Goal: Find specific page/section: Find specific page/section

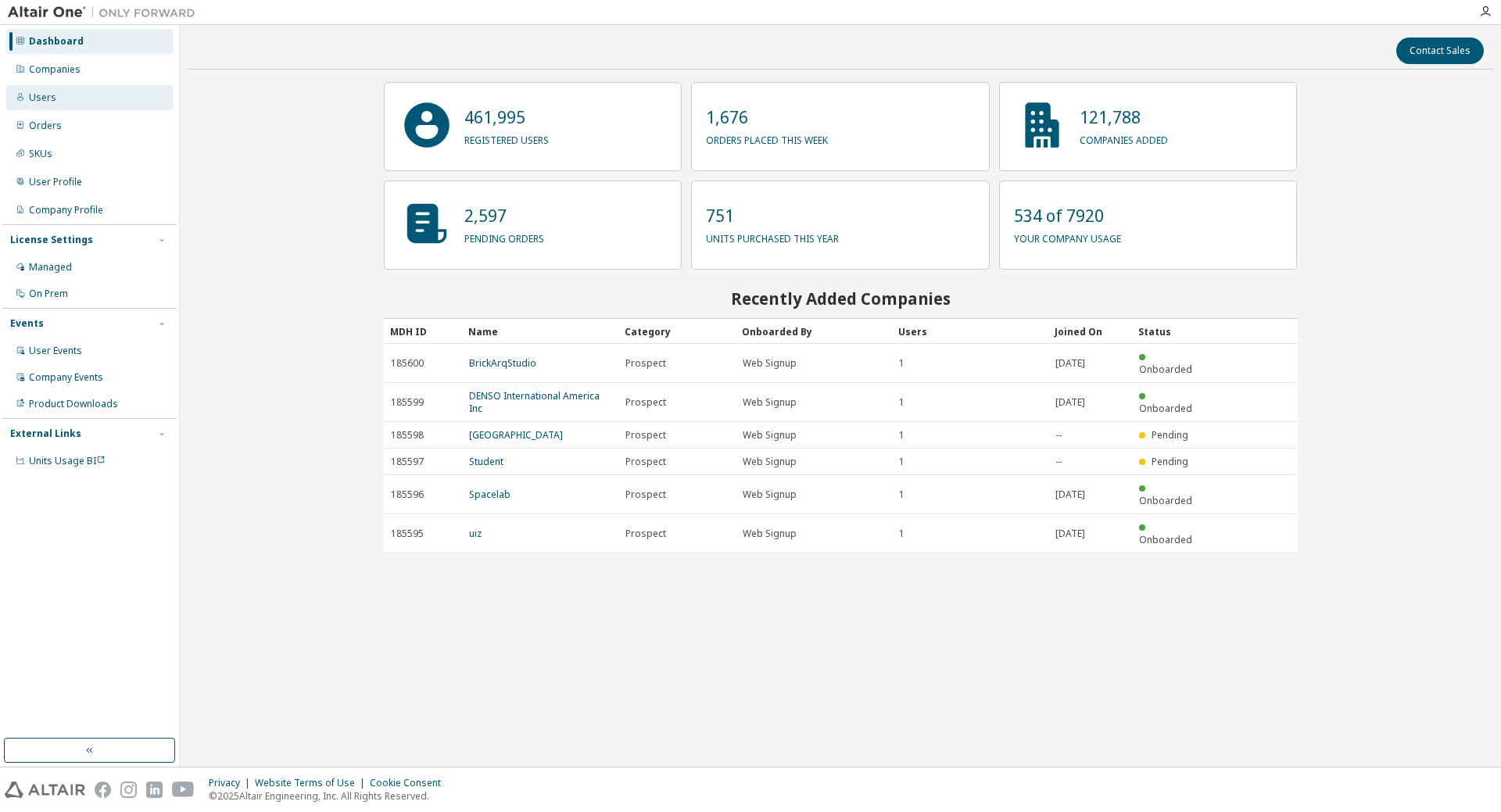
click at [64, 96] on div "Users" at bounding box center [89, 98] width 167 height 25
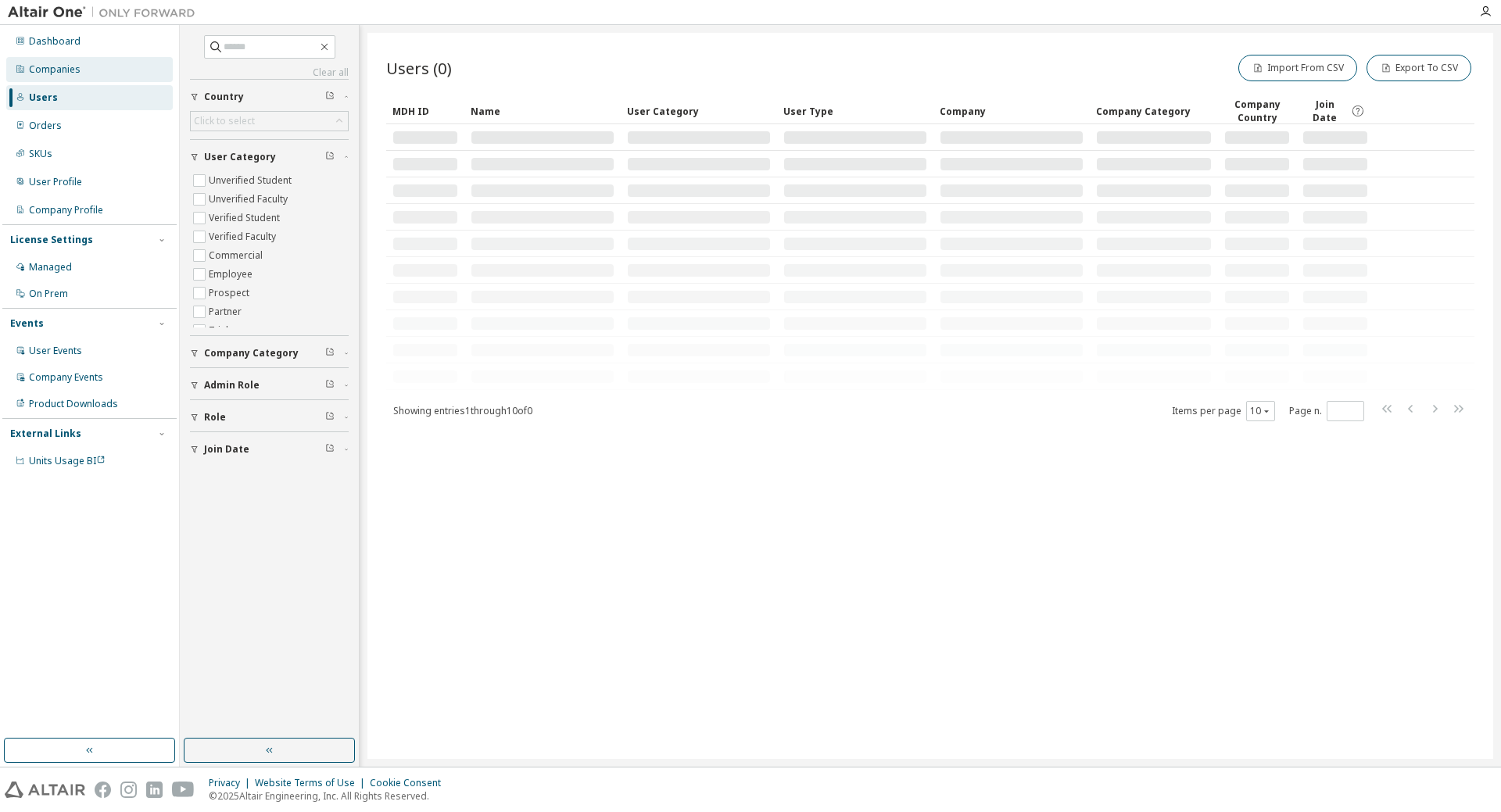
click at [84, 72] on div "Companies" at bounding box center [89, 70] width 167 height 25
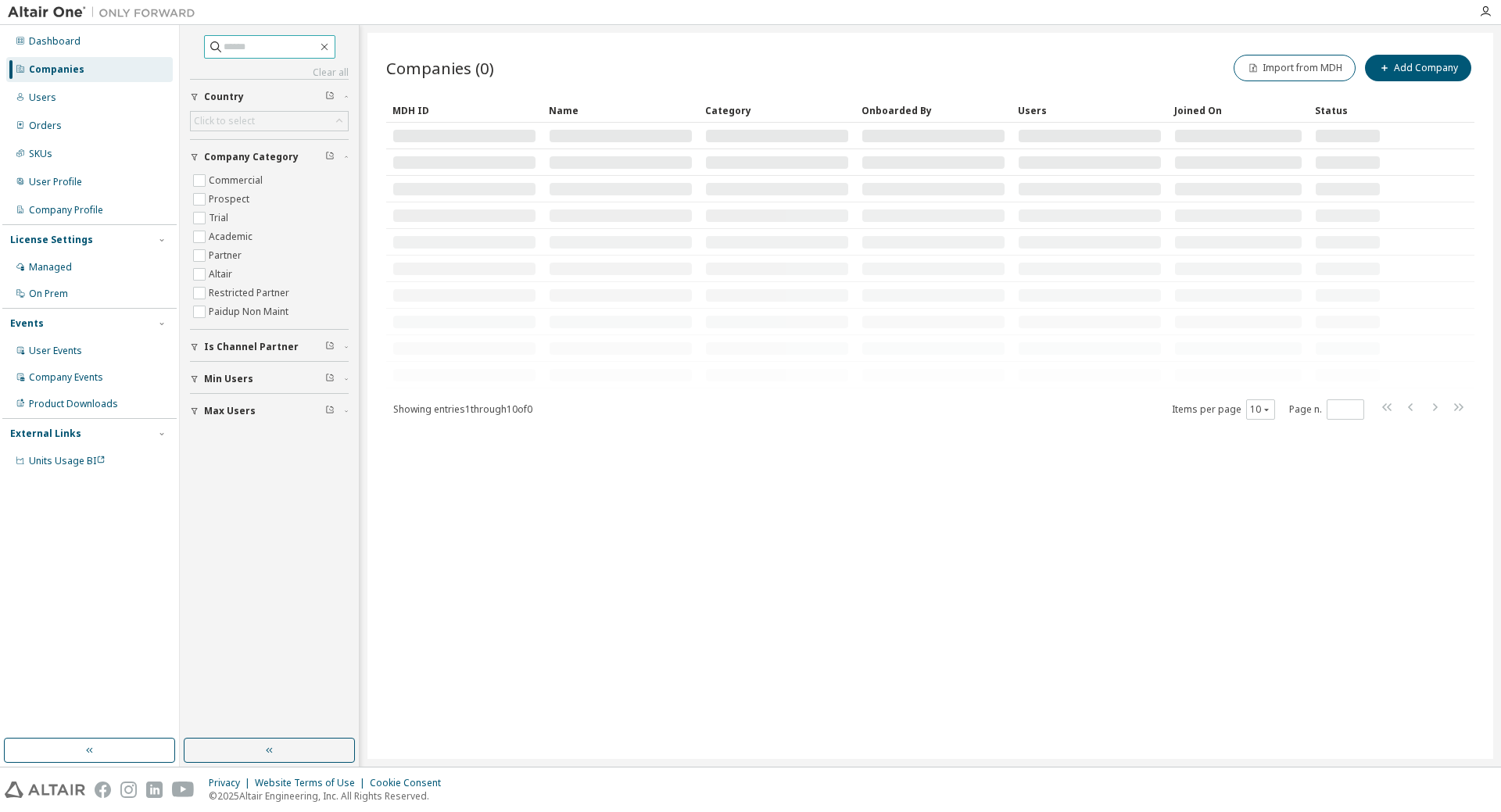
click at [261, 51] on input "text" at bounding box center [270, 47] width 94 height 16
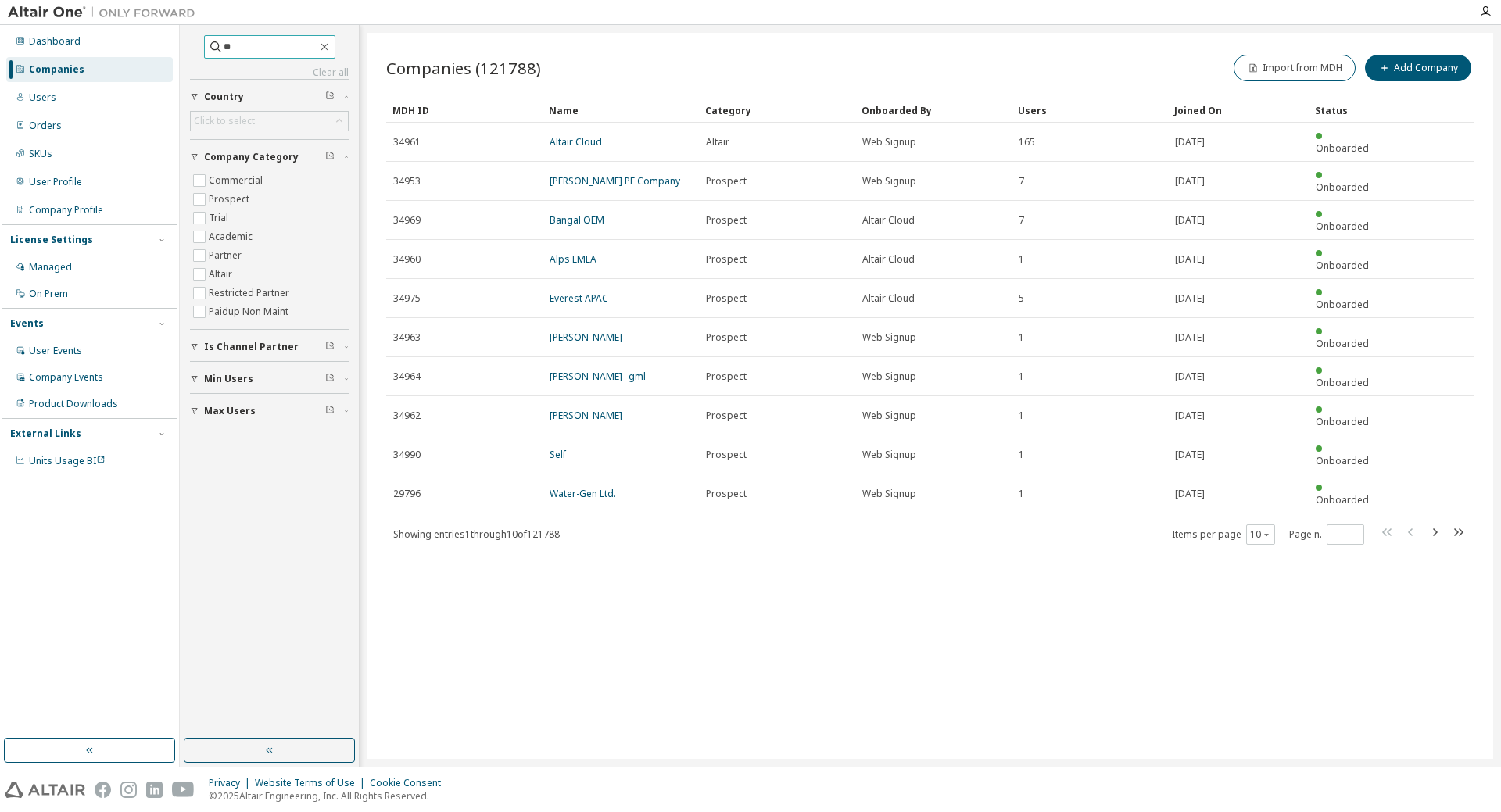
type input "*"
type input "********"
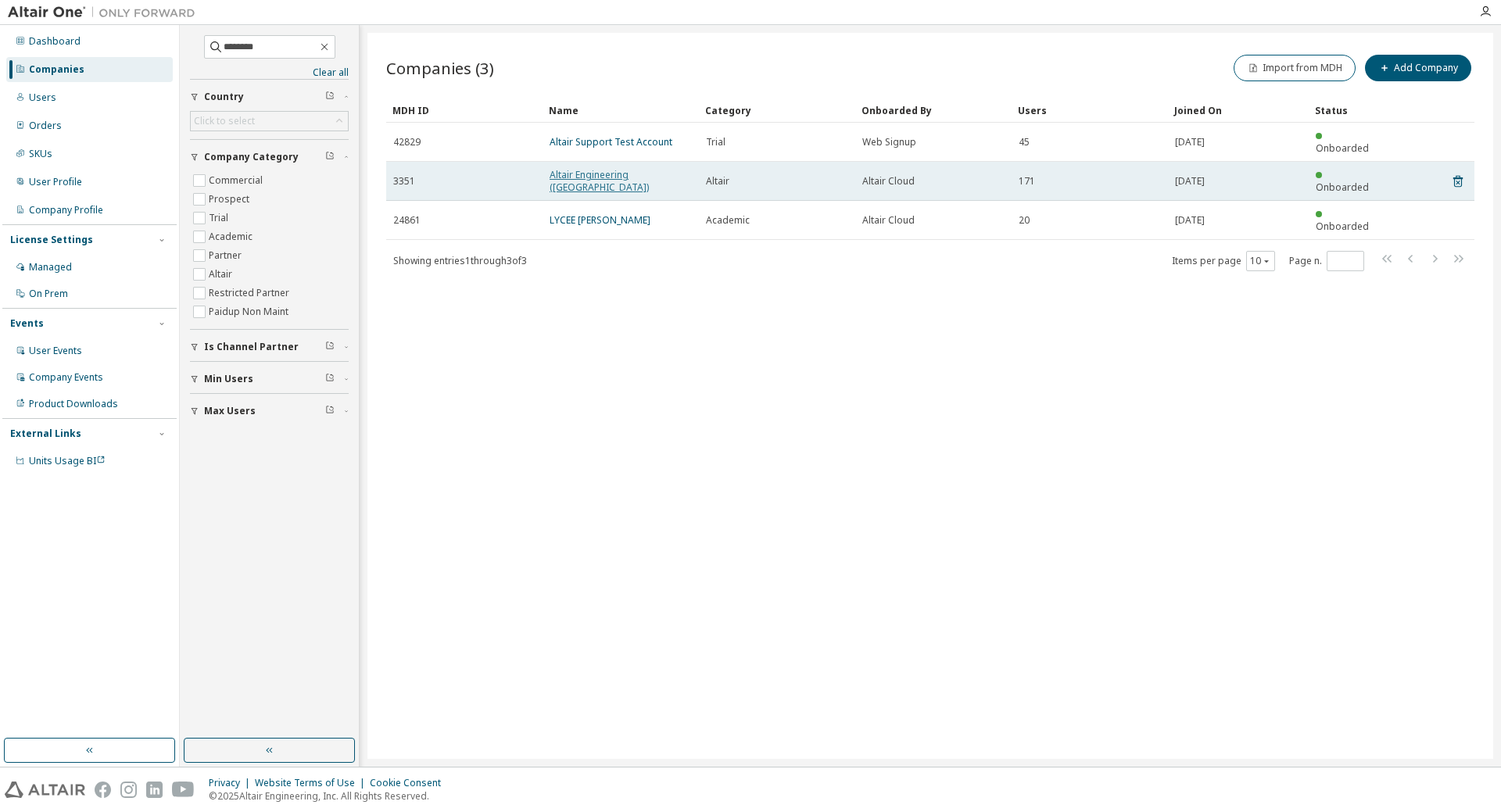
click at [647, 168] on link "Altair Engineering (France)" at bounding box center [599, 181] width 99 height 25
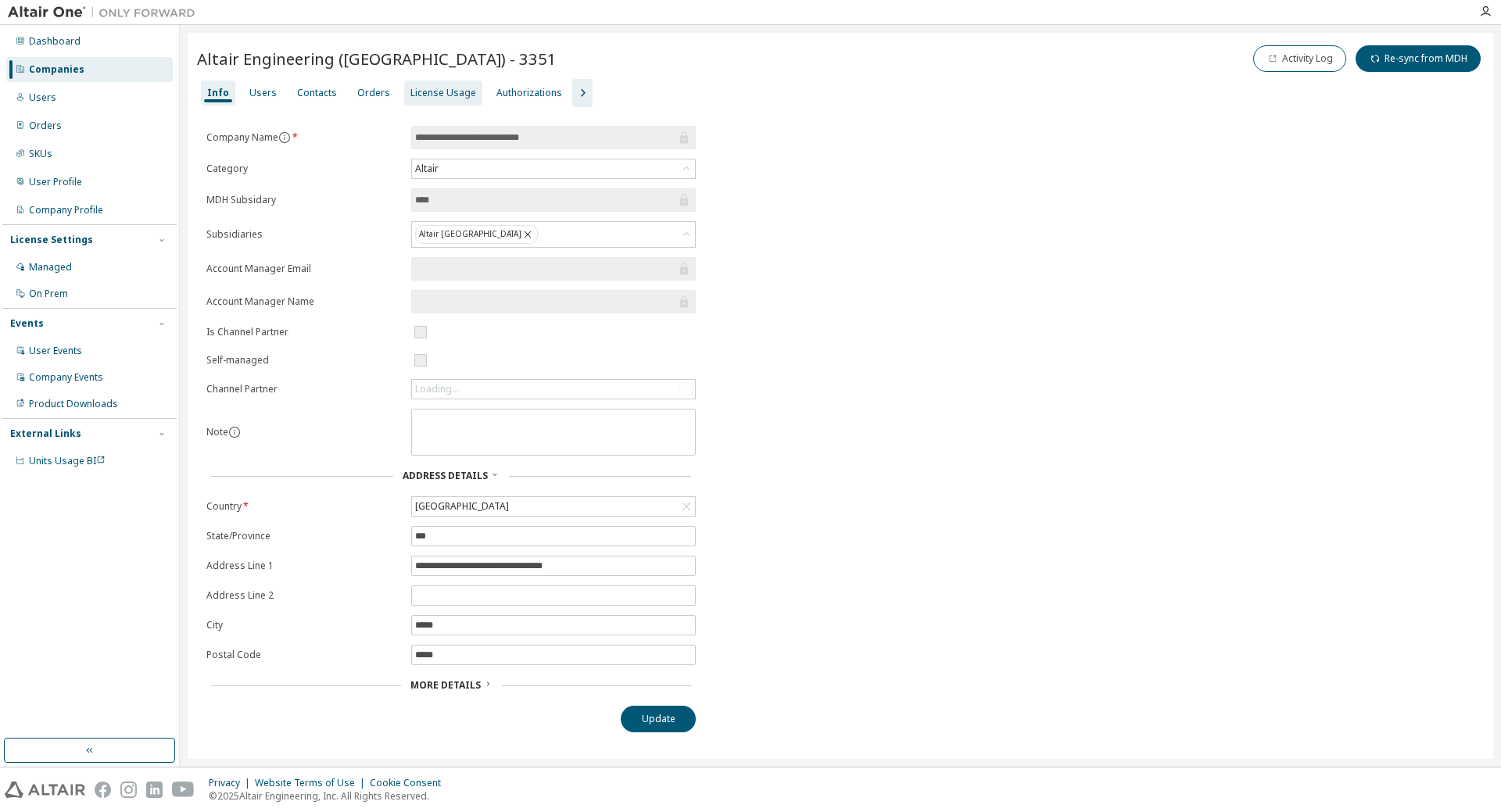
click at [422, 99] on div "License Usage" at bounding box center [443, 93] width 66 height 13
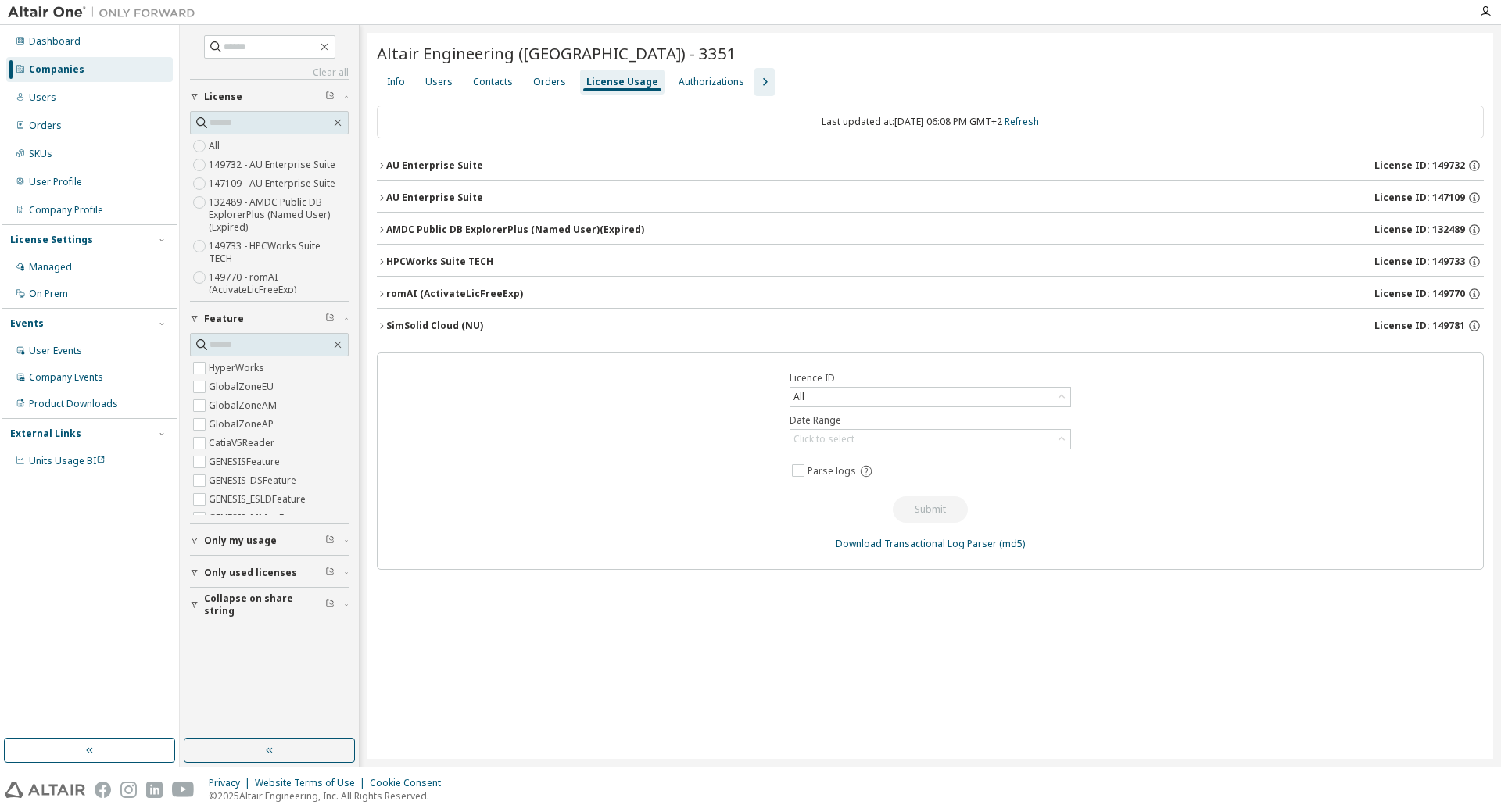
click at [380, 162] on icon "button" at bounding box center [382, 166] width 10 height 10
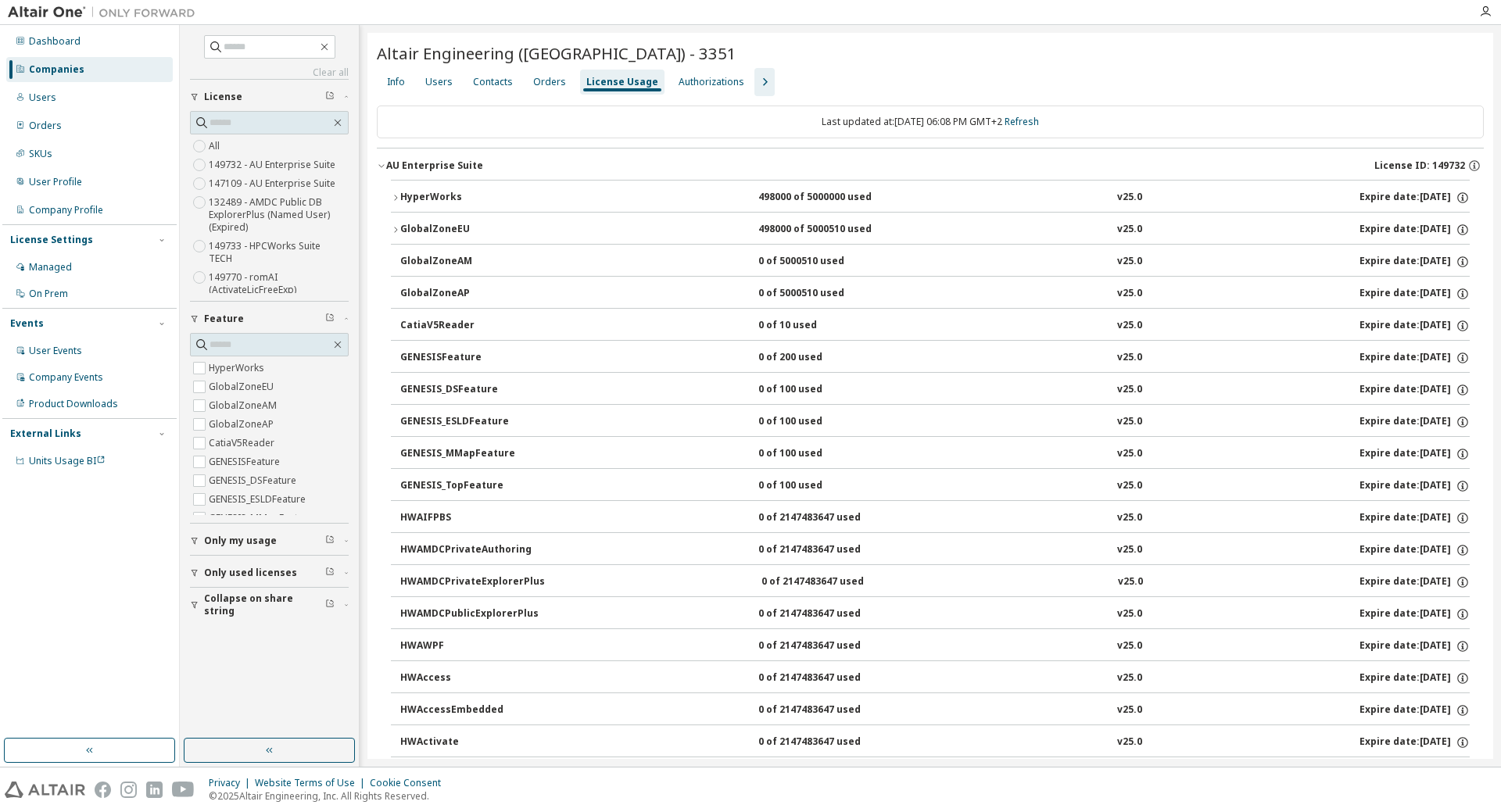
click at [380, 162] on icon "button" at bounding box center [382, 166] width 10 height 10
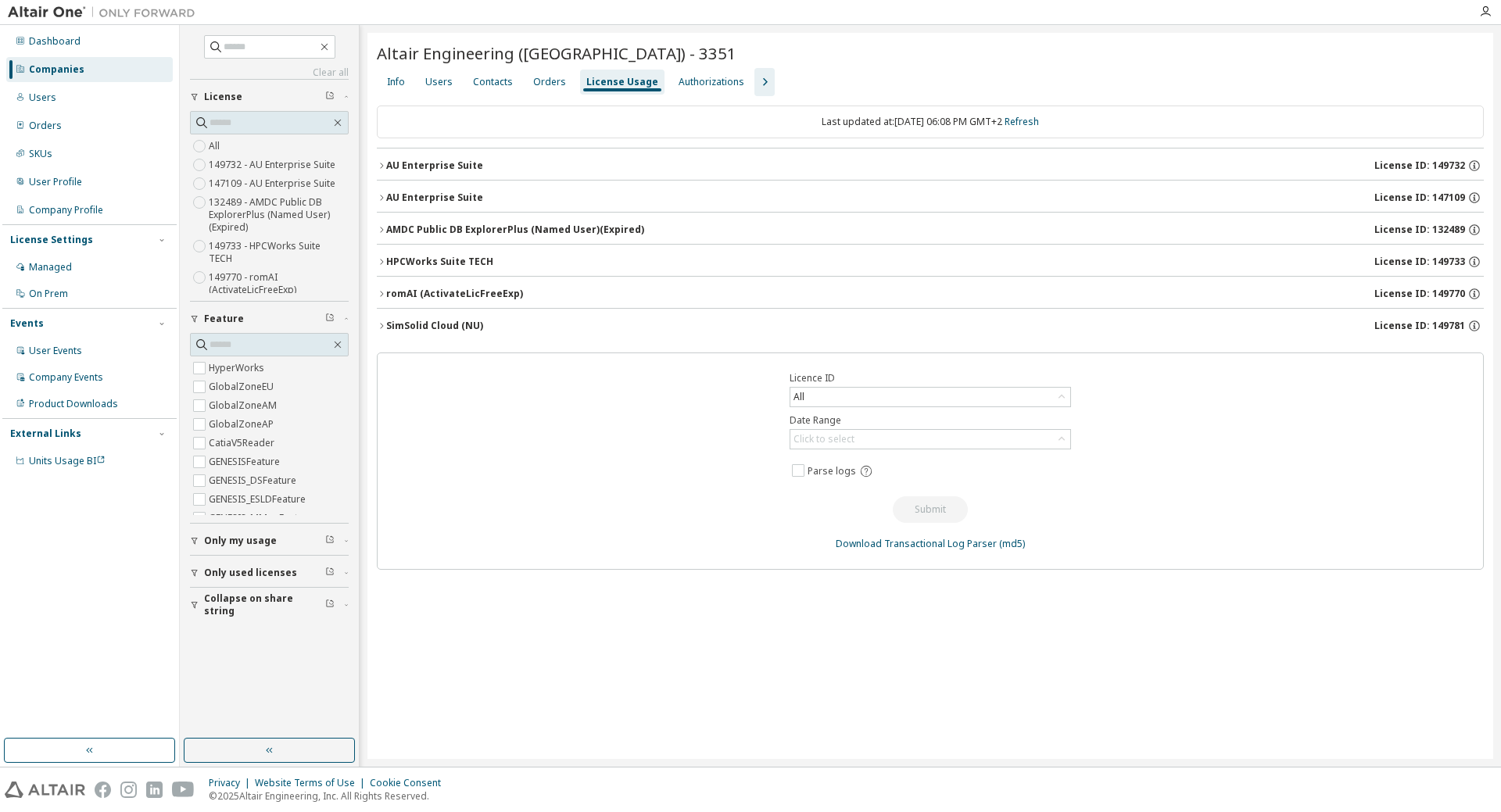
click at [381, 194] on icon "button" at bounding box center [382, 198] width 10 height 10
